Goal: Information Seeking & Learning: Understand process/instructions

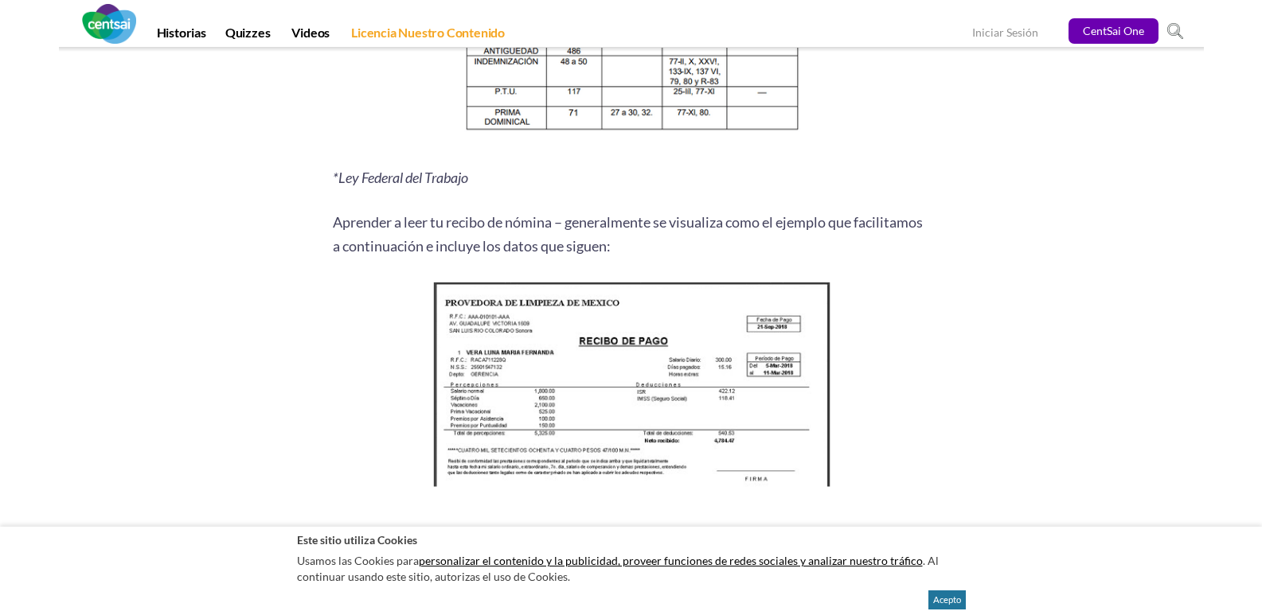
scroll to position [2049, 0]
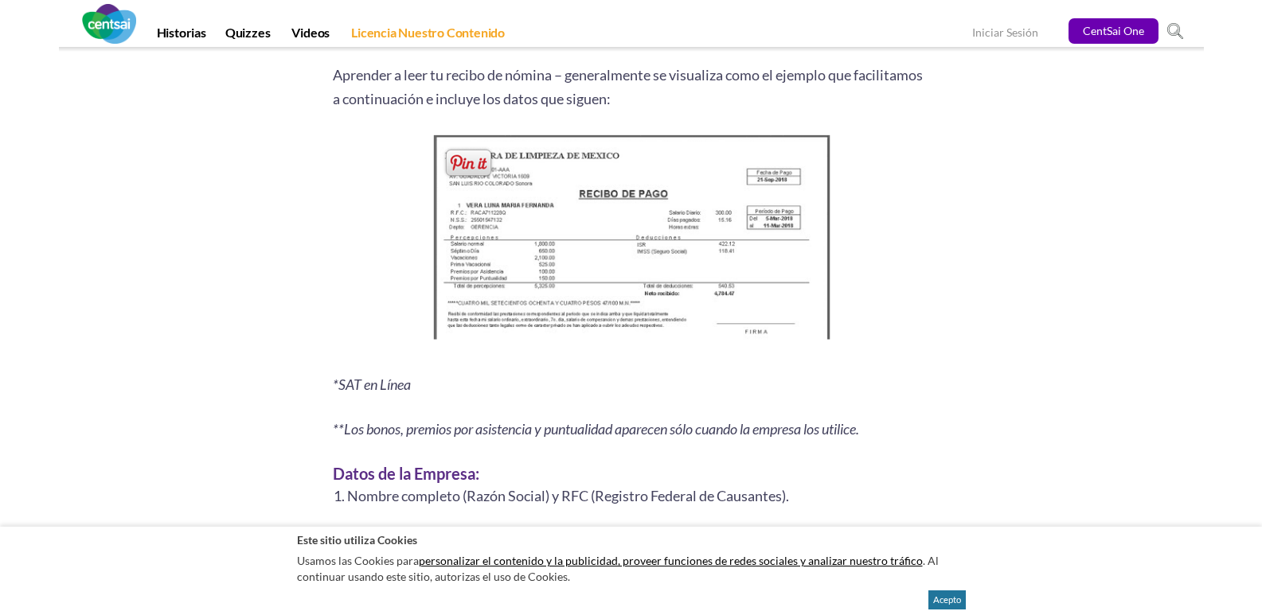
click at [618, 292] on img at bounding box center [631, 242] width 408 height 222
click at [581, 216] on img at bounding box center [631, 242] width 408 height 222
click at [637, 322] on img at bounding box center [631, 242] width 408 height 222
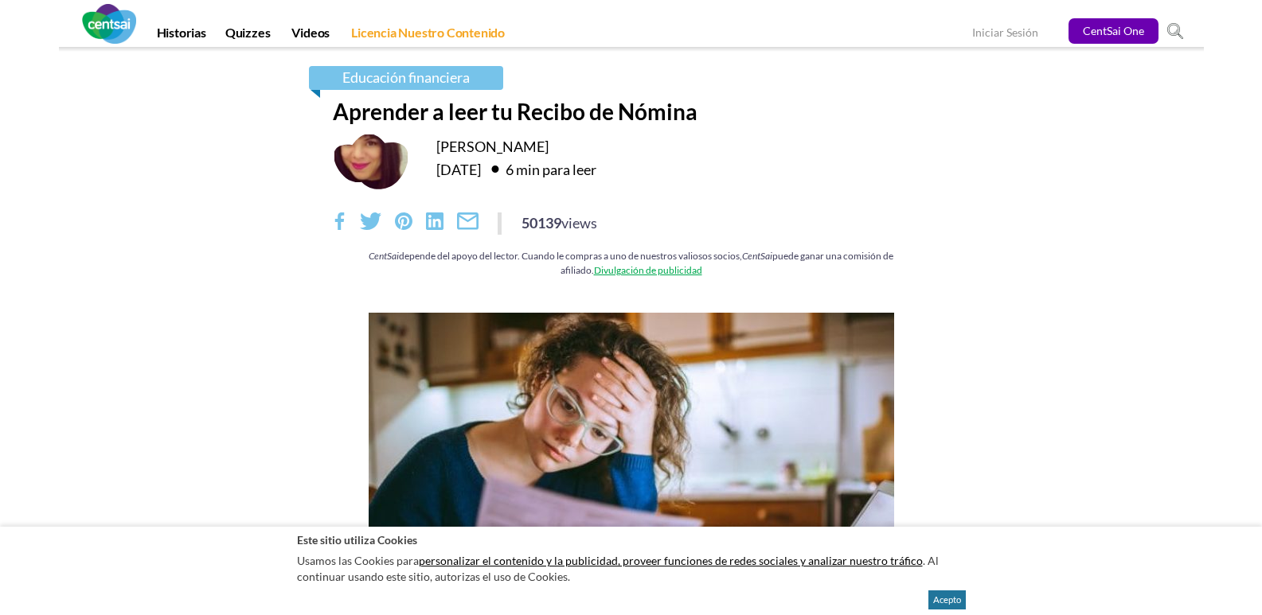
scroll to position [0, 0]
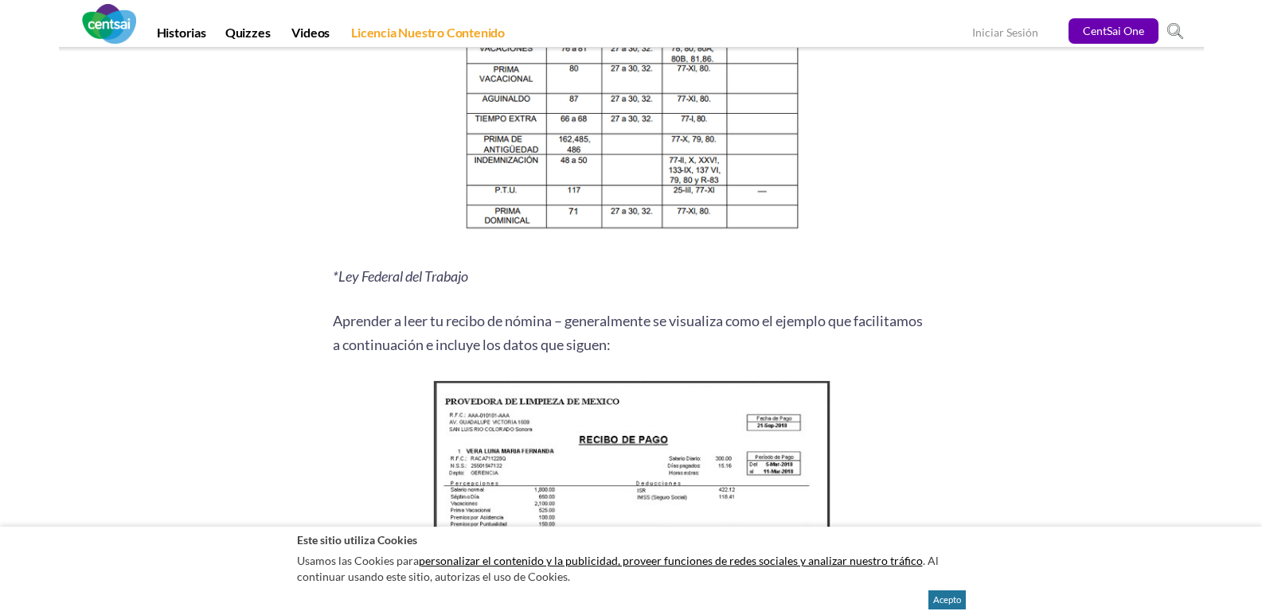
scroll to position [2128, 0]
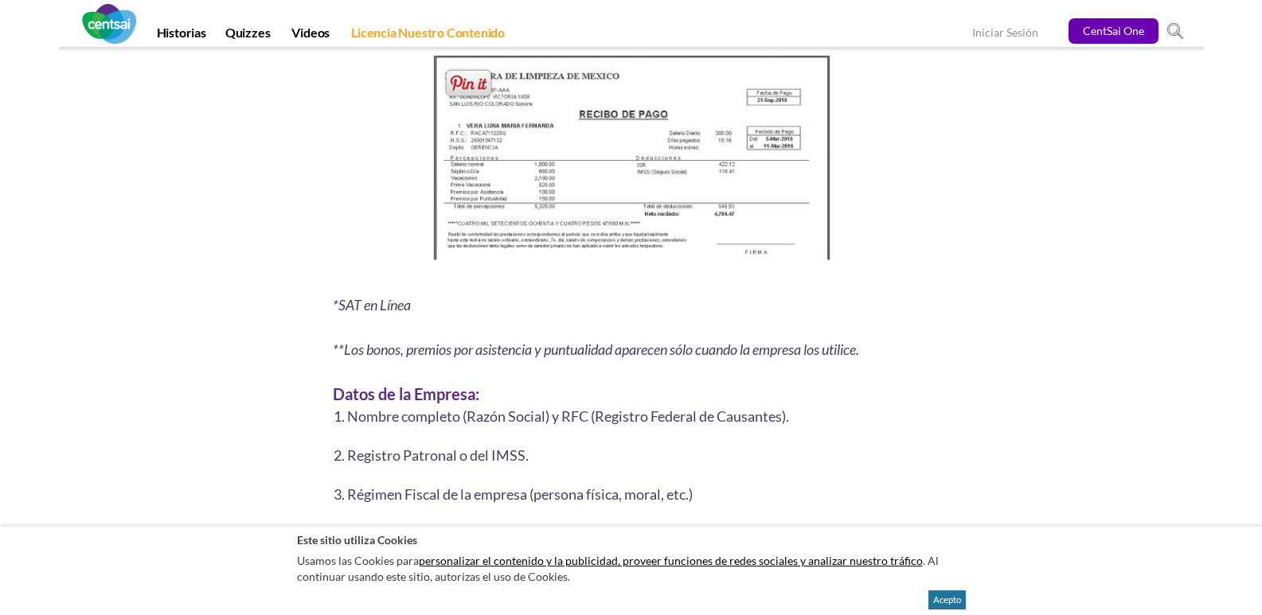
click at [591, 210] on img at bounding box center [631, 162] width 408 height 222
